Goal: Use online tool/utility: Utilize a website feature to perform a specific function

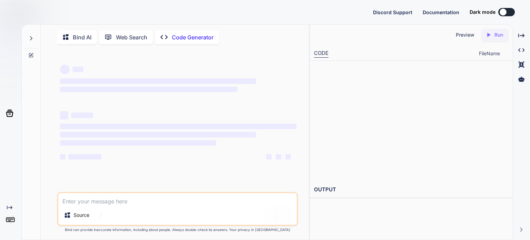
type textarea "x"
type textarea "<!DOCTYPE html> <html lang="en"> <head> <meta charset="UTF-8"> <meta name="view…"
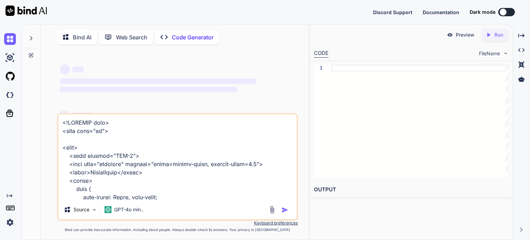
scroll to position [1705, 0]
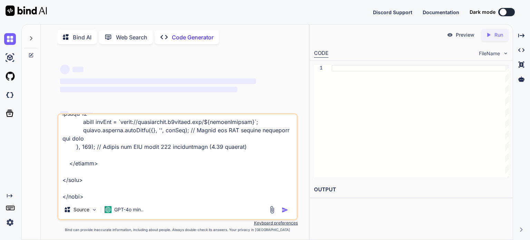
type textarea "x"
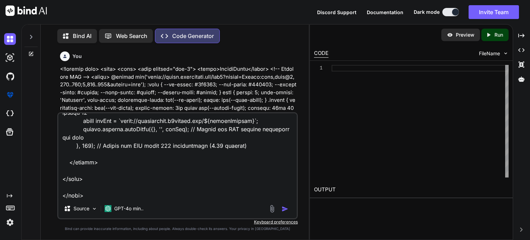
scroll to position [1730, 0]
paste textarea "add more keys such as azistheowner, Freebie1, and Michael"
type textarea "<!DOCTYPE html> <html lang="en"> <head> <meta charset="UTF-8"> <meta name="view…"
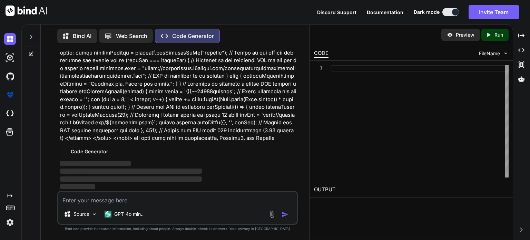
scroll to position [4652, 0]
click at [383, 73] on div at bounding box center [419, 121] width 177 height 112
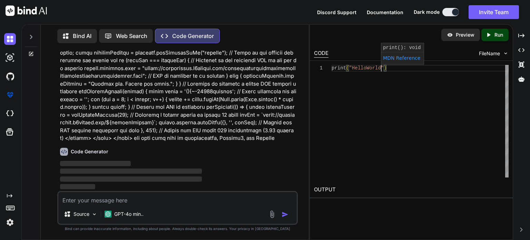
click at [494, 32] on p "Run" at bounding box center [498, 34] width 9 height 7
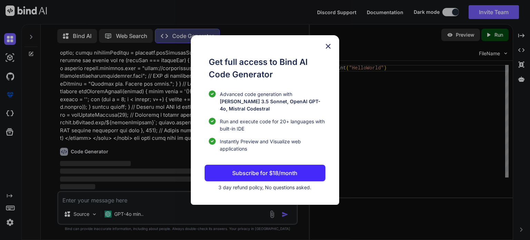
click at [452, 74] on div "Get full access to Bind AI Code Generator Advanced code generation with Claude …" at bounding box center [265, 120] width 530 height 240
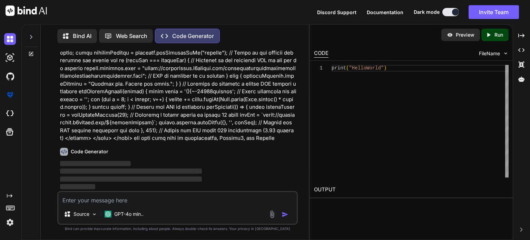
click at [428, 81] on div "print ( "HelloWorld " )" at bounding box center [419, 121] width 177 height 112
type textarea "print("HelloWorld")"
click at [345, 60] on link "MDN Reference" at bounding box center [352, 59] width 37 height 6
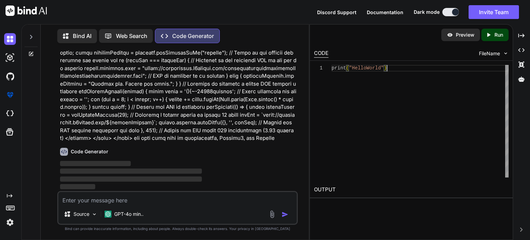
click at [344, 78] on div "print ( "HelloWorld" )" at bounding box center [419, 121] width 177 height 112
click at [521, 64] on icon at bounding box center [521, 64] width 6 height 6
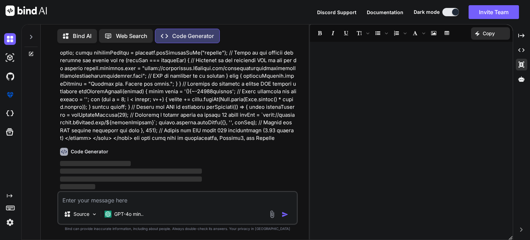
click at [447, 66] on div at bounding box center [411, 140] width 203 height 191
click at [524, 47] on div "Created with Pixso." at bounding box center [520, 50] width 11 height 12
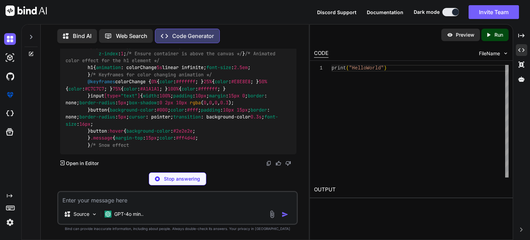
scroll to position [4710, 0]
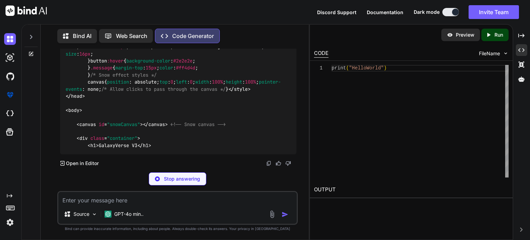
click at [14, 68] on div at bounding box center [11, 76] width 14 height 19
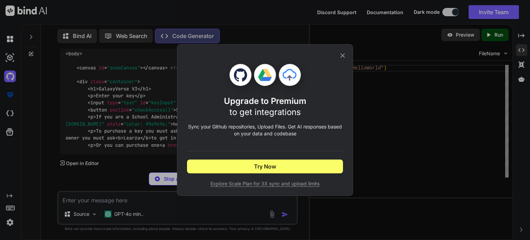
click at [138, 72] on div "Upgrade to Premium to get integrations Sync your Github repositories, Upload Fi…" at bounding box center [265, 120] width 530 height 240
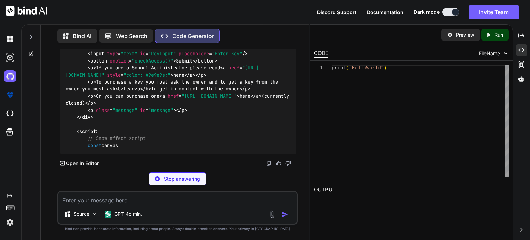
click at [0, 147] on div "Created with Pixso." at bounding box center [9, 129] width 19 height 198
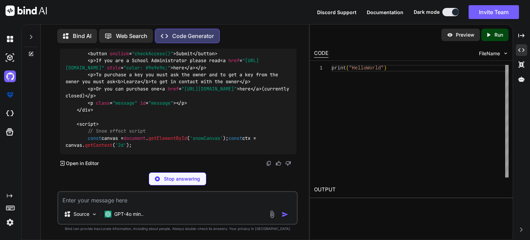
click at [5, 139] on div at bounding box center [11, 132] width 14 height 18
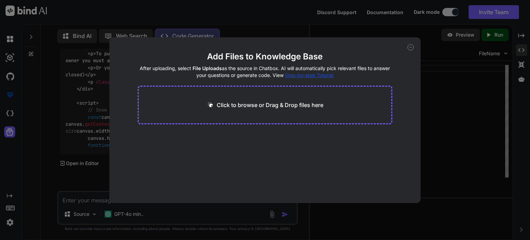
click at [15, 131] on div "Add Files to Knowledge Base After uploading, select File Uploads as the source …" at bounding box center [265, 120] width 530 height 240
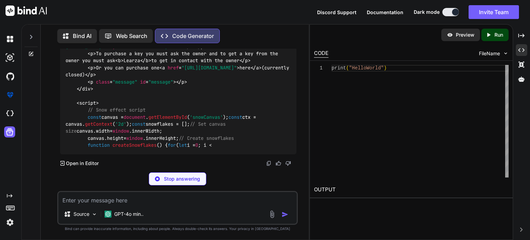
click at [7, 107] on div at bounding box center [11, 113] width 14 height 19
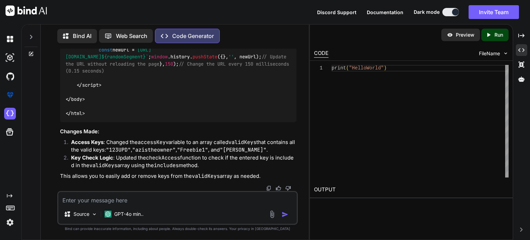
click at [149, 199] on textarea at bounding box center [177, 198] width 238 height 12
paste textarea "<!DOCTYPE html> <html lang="en"> <head> <meta charset="UTF-8"> <meta name="view…"
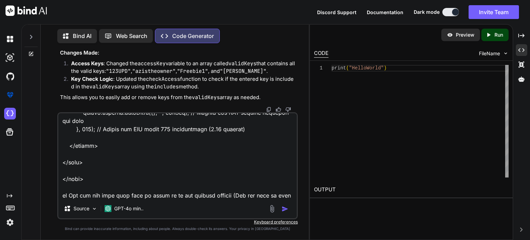
scroll to position [1738, 0]
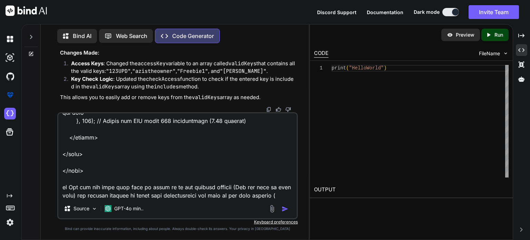
paste textarea "https://galaxyverse.w3spaces.com/proccedfilecannotbepromotedpleaseenteradfiffer…"
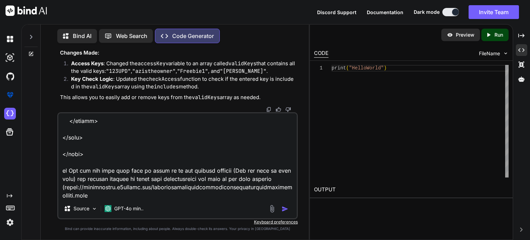
type textarea "<!DOCTYPE html> <html lang="en"> <head> <meta charset="UTF-8"> <meta name="view…"
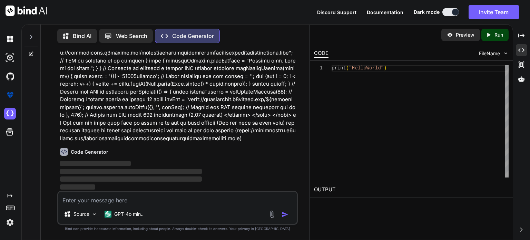
scroll to position [6802, 0]
click at [450, 98] on div "print ( "HelloWorld" )" at bounding box center [419, 121] width 177 height 112
click at [434, 52] on div "CODE FileName" at bounding box center [411, 52] width 203 height 15
click at [430, 62] on div "1 print ( "HelloWorld" )" at bounding box center [411, 121] width 203 height 121
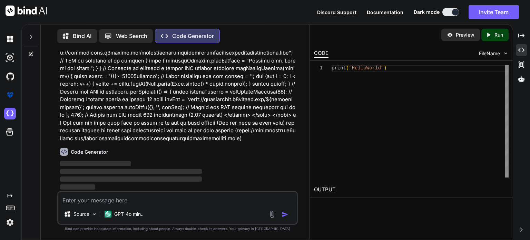
click at [427, 68] on div "print ( "HelloWorld" )" at bounding box center [419, 121] width 177 height 112
click at [427, 69] on div "print ( "HelloWorld" )" at bounding box center [419, 121] width 177 height 112
drag, startPoint x: 427, startPoint y: 69, endPoint x: 436, endPoint y: 80, distance: 13.9
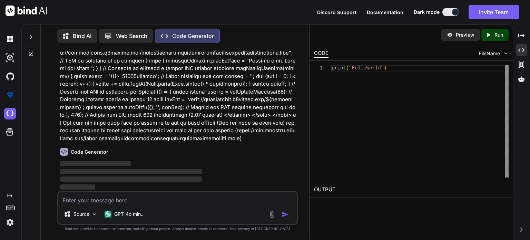
click at [436, 80] on div "print ( "HelloWorld" )" at bounding box center [419, 121] width 177 height 112
drag, startPoint x: 436, startPoint y: 80, endPoint x: 331, endPoint y: 71, distance: 105.9
click at [331, 71] on div "1 print ( "HelloWorld" )" at bounding box center [411, 121] width 194 height 112
click at [331, 71] on div "1" at bounding box center [323, 121] width 18 height 112
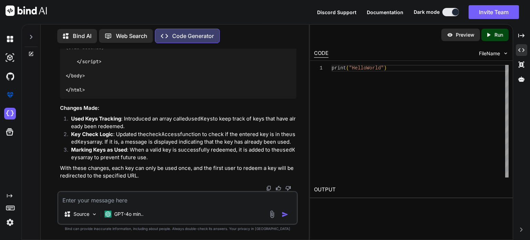
scroll to position [6883, 0]
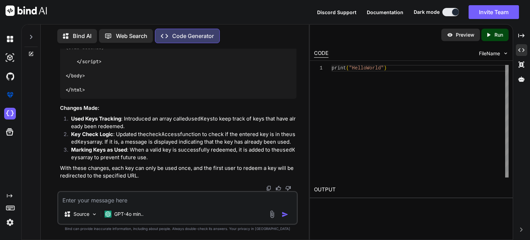
click at [416, 104] on div "print ( "HelloWorld" )" at bounding box center [419, 121] width 177 height 112
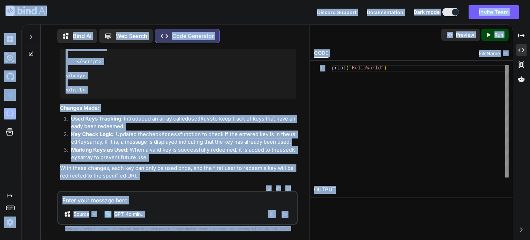
click at [416, 104] on div "print ( "HelloWorld" )" at bounding box center [419, 121] width 177 height 112
click at [411, 92] on div "print ( "HelloWorld" )" at bounding box center [419, 121] width 177 height 112
click at [404, 76] on div "print ( "HelloWorld" )" at bounding box center [419, 121] width 177 height 112
click at [398, 66] on div "print ( "HelloWorld" )" at bounding box center [419, 121] width 177 height 112
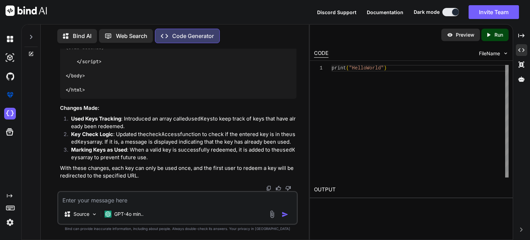
click at [398, 66] on div "print ( "HelloWorld" )" at bounding box center [419, 121] width 177 height 112
click at [398, 68] on div "print ( "HelloWorld" )" at bounding box center [419, 121] width 177 height 112
type textarea "<!DOCTYPE html> <html lang="en"> <head> <meta charset="UTF-8"> <meta name="view…"
type textarea "asd"
click at [377, 114] on div "print ( "HelloWorld" )" at bounding box center [419, 121] width 177 height 112
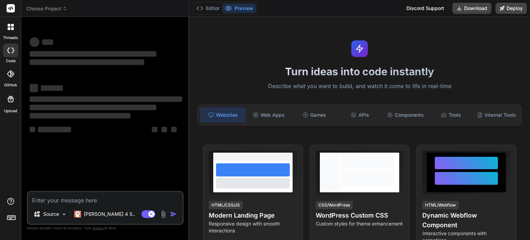
type textarea "x"
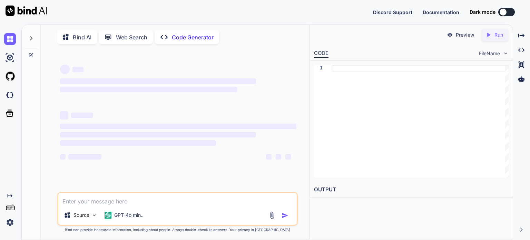
click at [385, 98] on div at bounding box center [419, 121] width 177 height 112
type textarea "x"
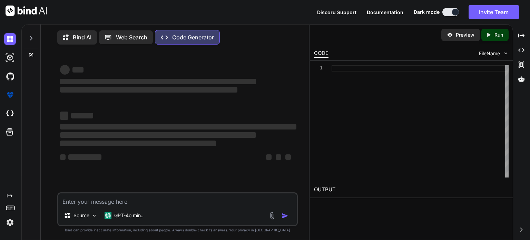
type textarea "Update the URL without reloading the page }, 150); // Change the URL every 150 …"
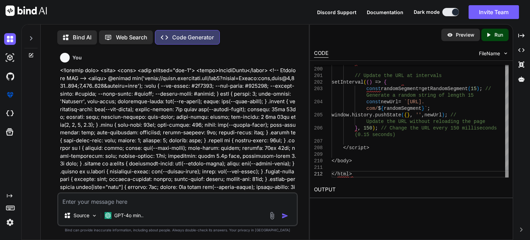
type textarea "x"
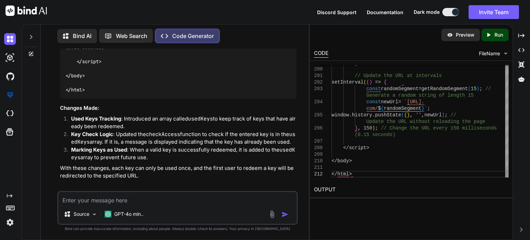
scroll to position [6444, 0]
click at [504, 56] on img at bounding box center [505, 53] width 6 height 6
click at [485, 52] on span "FileName" at bounding box center [489, 53] width 21 height 7
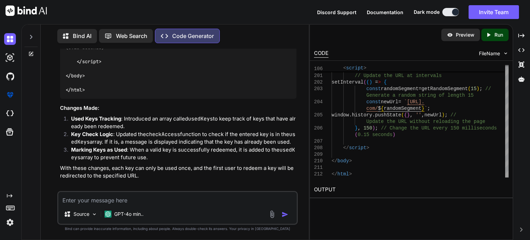
click at [499, 36] on p "Run" at bounding box center [498, 34] width 9 height 7
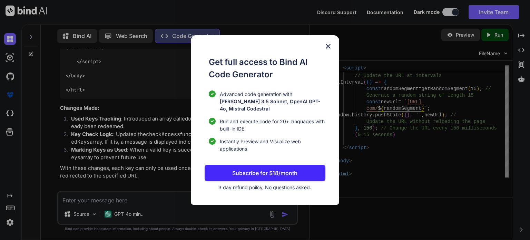
click at [400, 83] on div "Get full access to Bind AI Code Generator Advanced code generation with Claude …" at bounding box center [265, 120] width 530 height 240
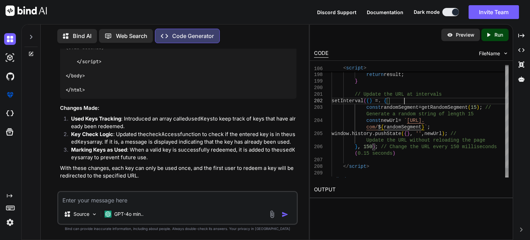
scroll to position [26, 0]
type textarea "return result; } // Update the URL at intervals setInterval(() =. { const rando…"
type textarea "x"
type textarea "return result; } // Update the URL at intervals setInterval(() = { const random…"
type textarea "x"
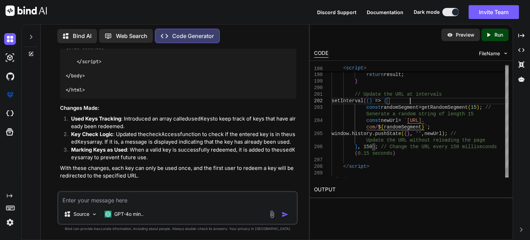
click at [473, 37] on p "Preview" at bounding box center [464, 34] width 19 height 7
click at [490, 37] on icon "Created with Pixso." at bounding box center [488, 35] width 6 height 6
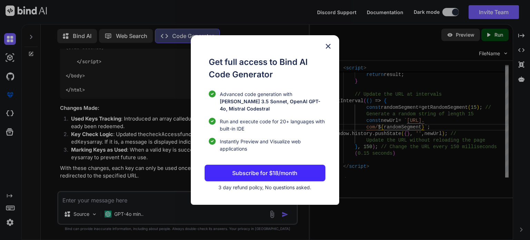
click at [475, 51] on div "Get full access to Bind AI Code Generator Advanced code generation with Claude …" at bounding box center [265, 120] width 530 height 240
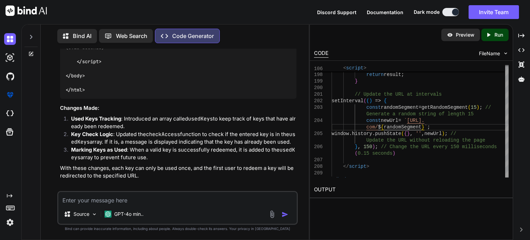
click at [375, 198] on div "OUTPUT" at bounding box center [411, 191] width 203 height 21
click at [368, 203] on div "Preview Created with Pixso. Run CODE FileName 199 200 201 202 203 204 205 206 2…" at bounding box center [410, 131] width 203 height 215
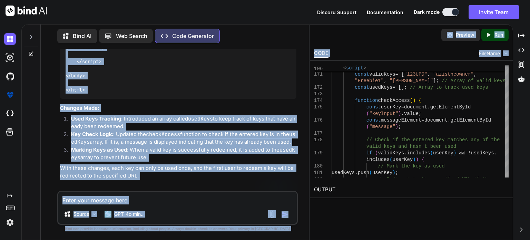
drag, startPoint x: 309, startPoint y: 123, endPoint x: 224, endPoint y: 117, distance: 85.4
click at [224, 117] on div "Bind AI Web Search Created with Pixso. Code Generator You Code Generator Your H…" at bounding box center [275, 131] width 508 height 215
click at [305, 102] on div "You Code Generator Your HTML code looks mostly well-structured, but there are a…" at bounding box center [177, 144] width 262 height 191
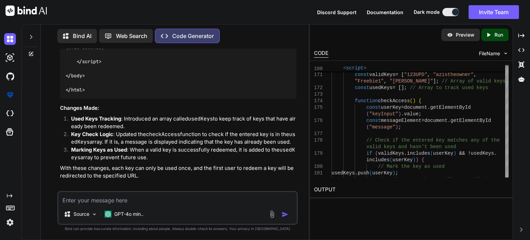
click at [308, 103] on div "You Code Generator Your HTML code looks mostly well-structured, but there are a…" at bounding box center [177, 144] width 262 height 191
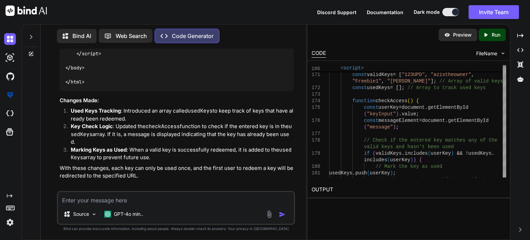
drag, startPoint x: 309, startPoint y: 103, endPoint x: 77, endPoint y: 99, distance: 231.7
click at [77, 99] on div "Bind AI Web Search Created with Pixso. Code Generator You Code Generator Your H…" at bounding box center [275, 131] width 508 height 215
click at [479, 36] on div "Created with Pixso. Run" at bounding box center [491, 35] width 27 height 12
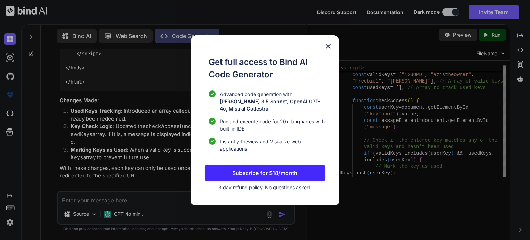
click at [384, 118] on div "Get full access to Bind AI Code Generator Advanced code generation with Claude …" at bounding box center [265, 120] width 530 height 240
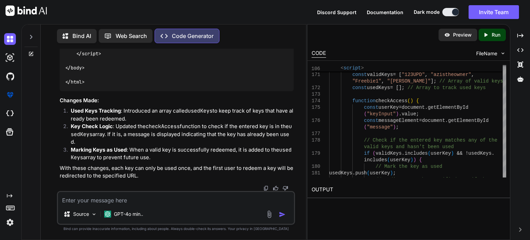
scroll to position [8503, 0]
click at [170, 29] on span "history" at bounding box center [179, 25] width 19 height 6
copy span "history"
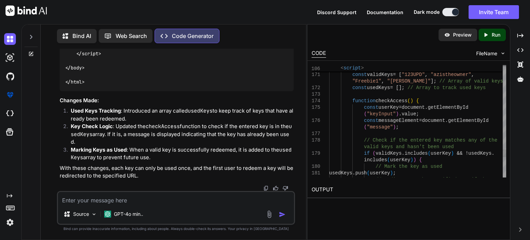
type textarea "<!DOCTYPE html> <html lang="en"> <head> <meta charset="UTF-8"> <meta name="view…"
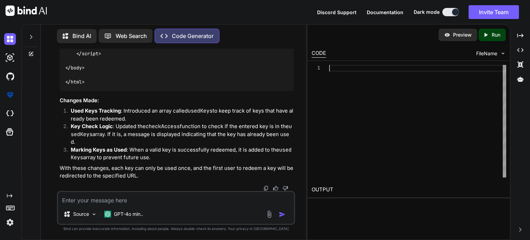
scroll to position [6, 0]
type textarea "window"
type textarea "p"
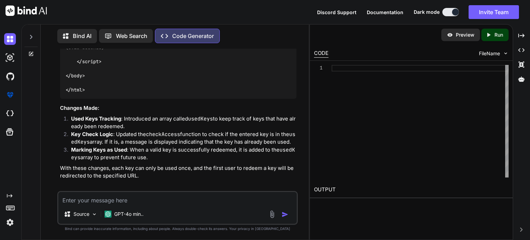
scroll to position [6444, 0]
paste textarea "<!doctype html> <html lang="en"> <head> <meta charset="utf-8"> <meta name="view…"
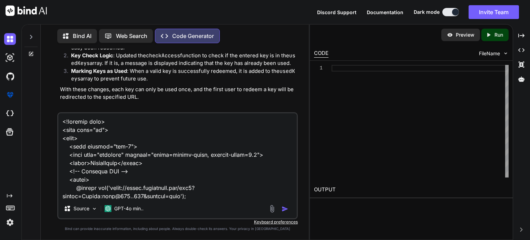
scroll to position [3435, 0]
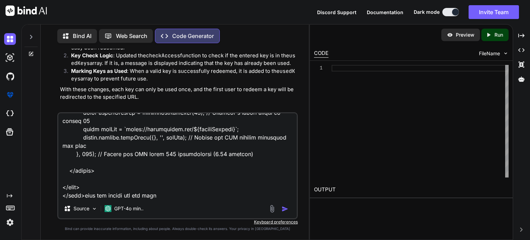
type textarea "<!doctype html> <html lang="en"> <head> <meta charset="utf-8"> <meta name="view…"
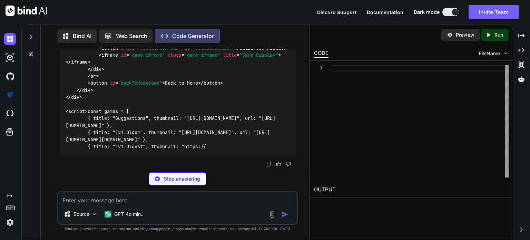
scroll to position [9847, 0]
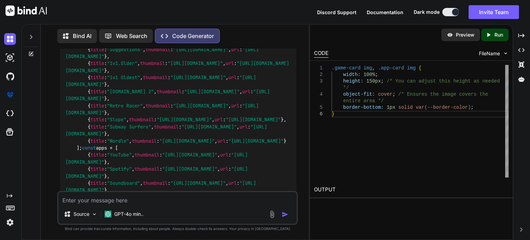
scroll to position [1983, 0]
click at [151, 199] on textarea at bounding box center [177, 198] width 238 height 12
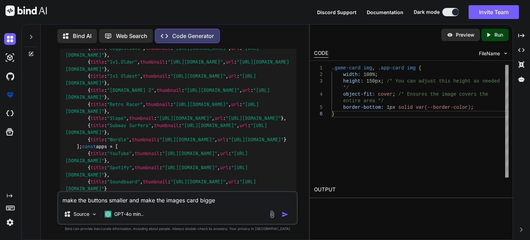
type textarea "make the buttons smaller and make the images card bigger"
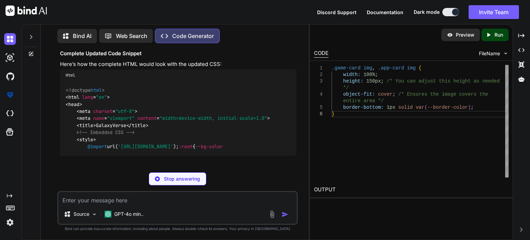
scroll to position [9831, 0]
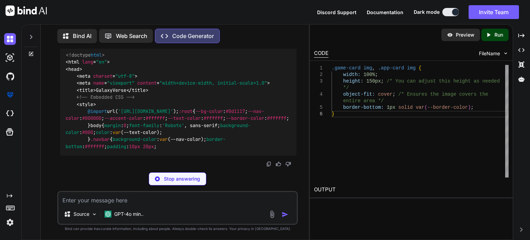
scroll to position [13530, 0]
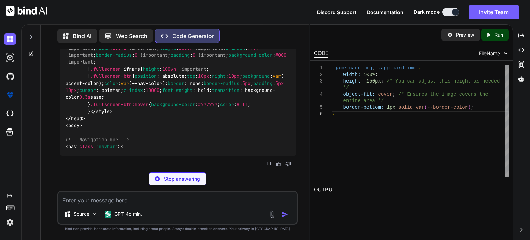
drag, startPoint x: 143, startPoint y: 7, endPoint x: 284, endPoint y: -8, distance: 141.4
click at [284, 0] on html "Discord Support Documentation Dark mode Invite Team Created with Pixso. Created…" at bounding box center [265, 120] width 530 height 240
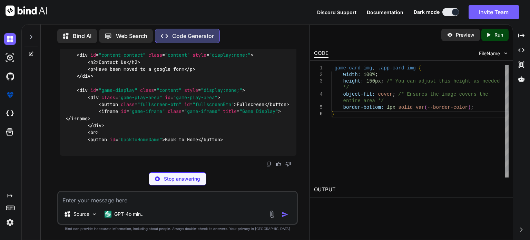
scroll to position [13354, 0]
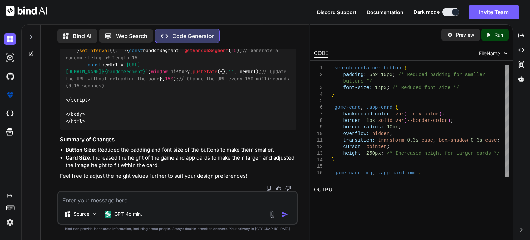
click at [88, 202] on textarea at bounding box center [177, 198] width 238 height 12
type textarea "make the images 512x512 and make them smaller though"
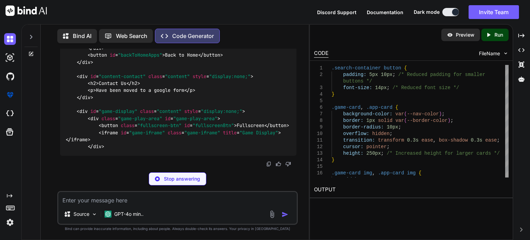
scroll to position [16824, 0]
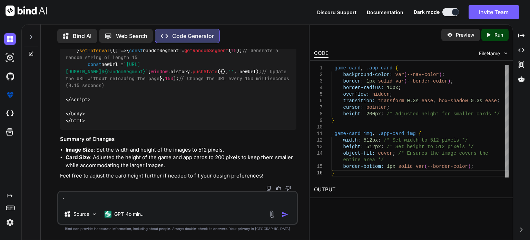
type textarea "`"
click at [140, 198] on textarea "`" at bounding box center [177, 198] width 238 height 12
paste textarea "<!doctype html> <html lang="en"> <head> <meta charset="utf-8"> <meta name="view…"
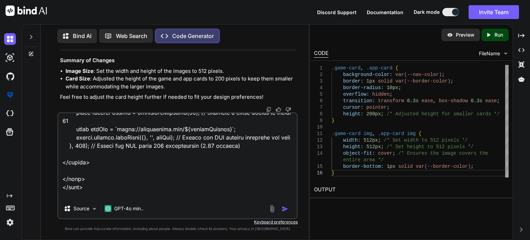
scroll to position [3451, 0]
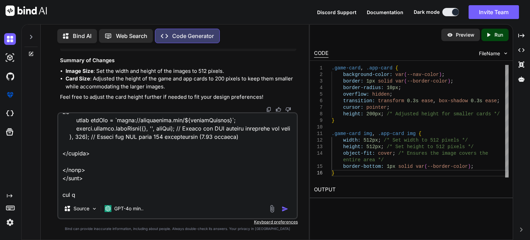
type textarea "<!doctype html> <html lang="en"> <head> <meta charset="utf-8"> <meta name="view…"
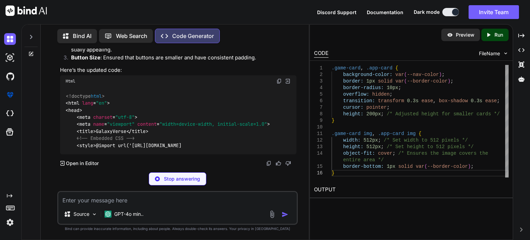
scroll to position [20964, 0]
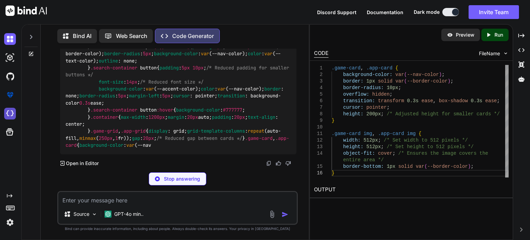
click at [10, 116] on img at bounding box center [10, 114] width 12 height 12
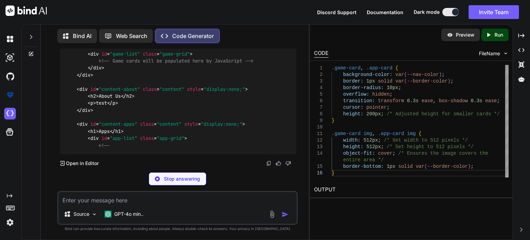
scroll to position [21054, 0]
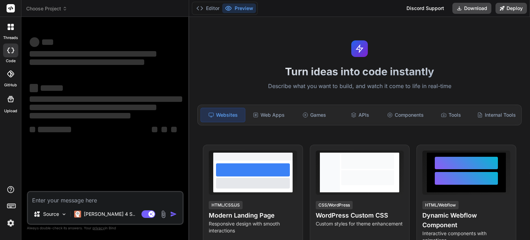
click at [68, 101] on span "‌" at bounding box center [106, 99] width 152 height 6
click at [12, 33] on div at bounding box center [10, 27] width 14 height 14
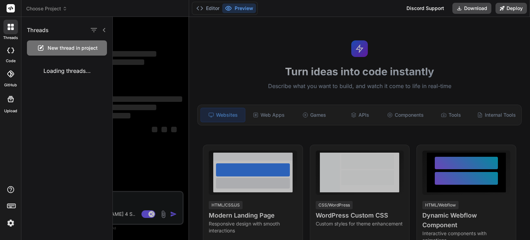
click at [70, 50] on span "New thread in project" at bounding box center [73, 47] width 50 height 7
type textarea "x"
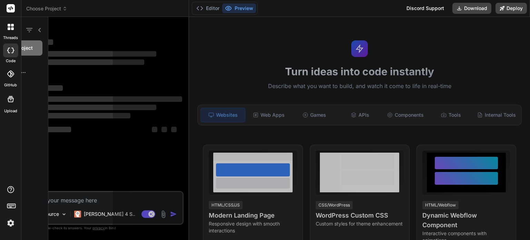
scroll to position [7, 0]
